Goal: Register for event/course

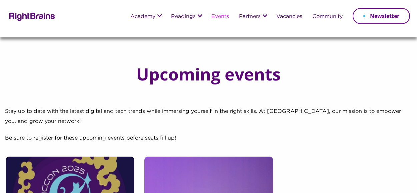
scroll to position [26, 0]
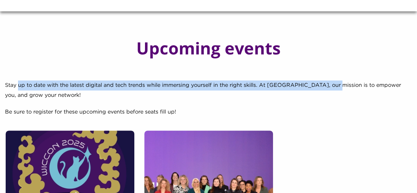
drag, startPoint x: 20, startPoint y: 85, endPoint x: 330, endPoint y: 89, distance: 310.2
click at [330, 89] on p "Stay up to date with the latest digital and tech trends while immersing yoursel…" at bounding box center [208, 93] width 407 height 27
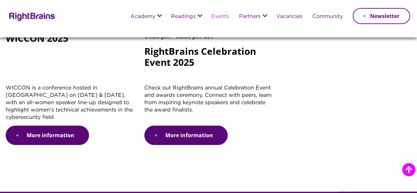
scroll to position [259, 0]
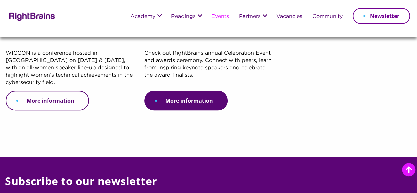
click at [17, 99] on link "More information" at bounding box center [47, 100] width 83 height 19
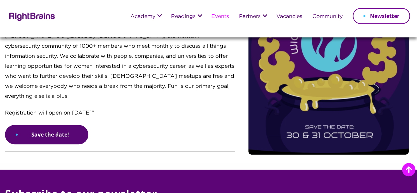
scroll to position [67, 0]
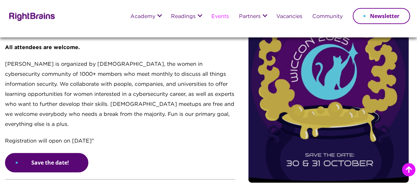
click at [217, 16] on link "Events" at bounding box center [220, 17] width 18 height 6
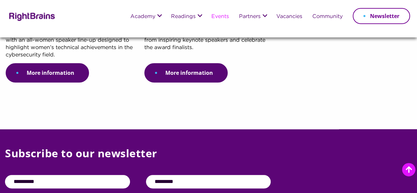
scroll to position [300, 0]
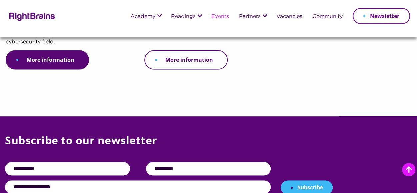
click at [193, 64] on link "More information" at bounding box center [185, 59] width 83 height 19
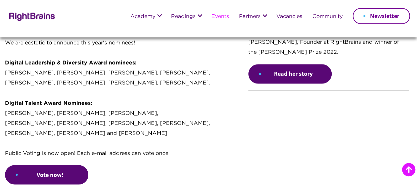
scroll to position [433, 0]
